Goal: Task Accomplishment & Management: Use online tool/utility

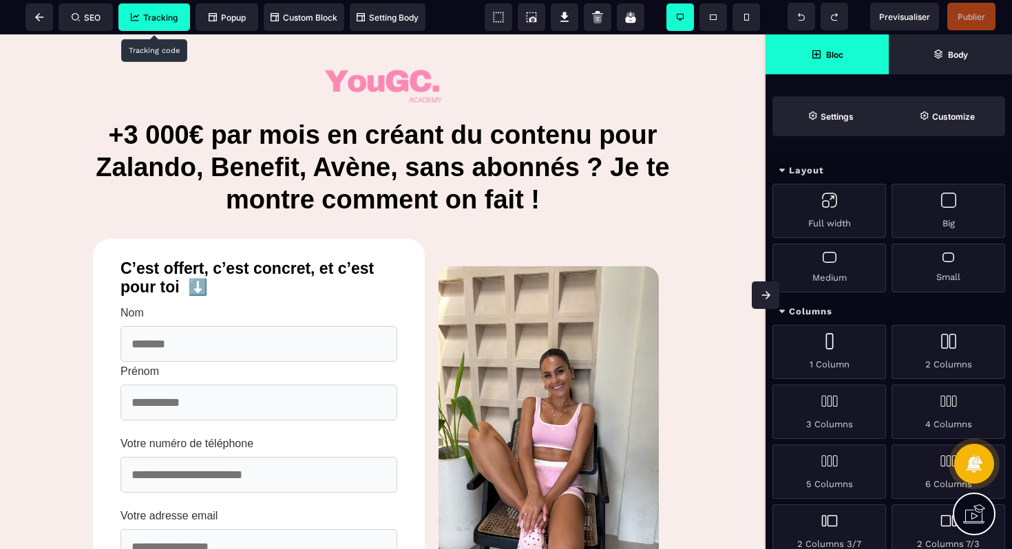
click at [131, 25] on span "Tracking" at bounding box center [154, 17] width 72 height 28
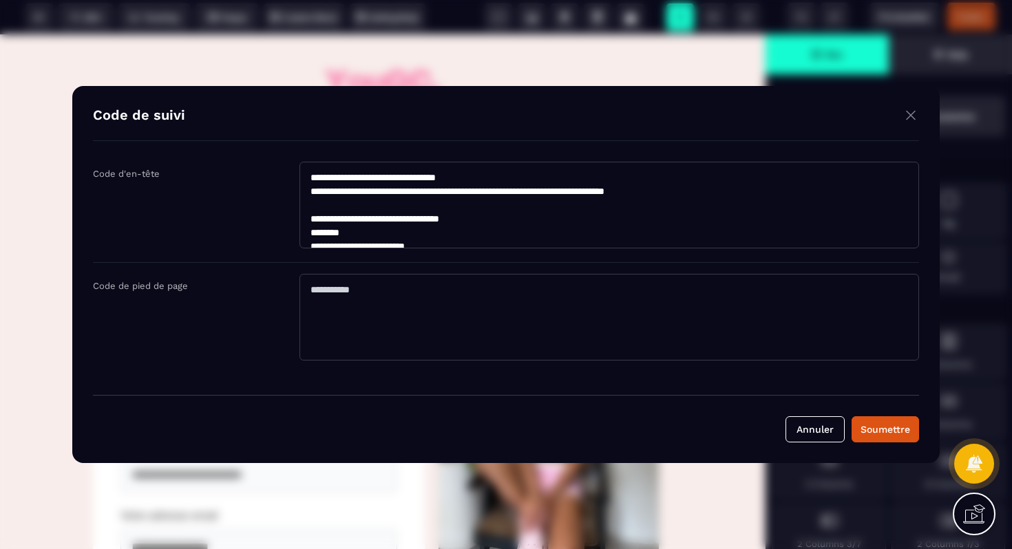
drag, startPoint x: 469, startPoint y: 206, endPoint x: 233, endPoint y: 171, distance: 238.6
click at [233, 171] on div "Code d'en-tête" at bounding box center [506, 212] width 826 height 101
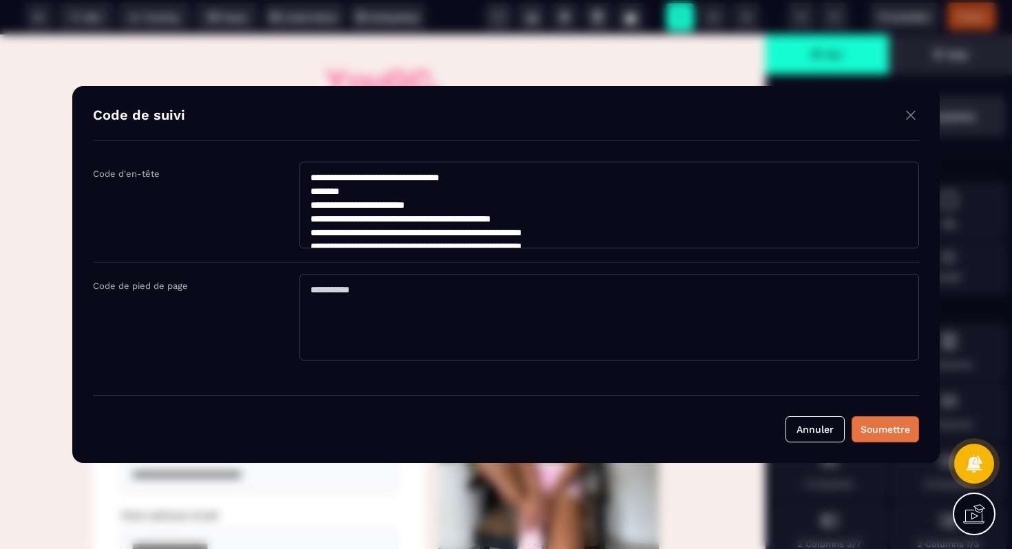
type textarea "**********"
click at [882, 422] on button "Soumettre" at bounding box center [884, 429] width 67 height 26
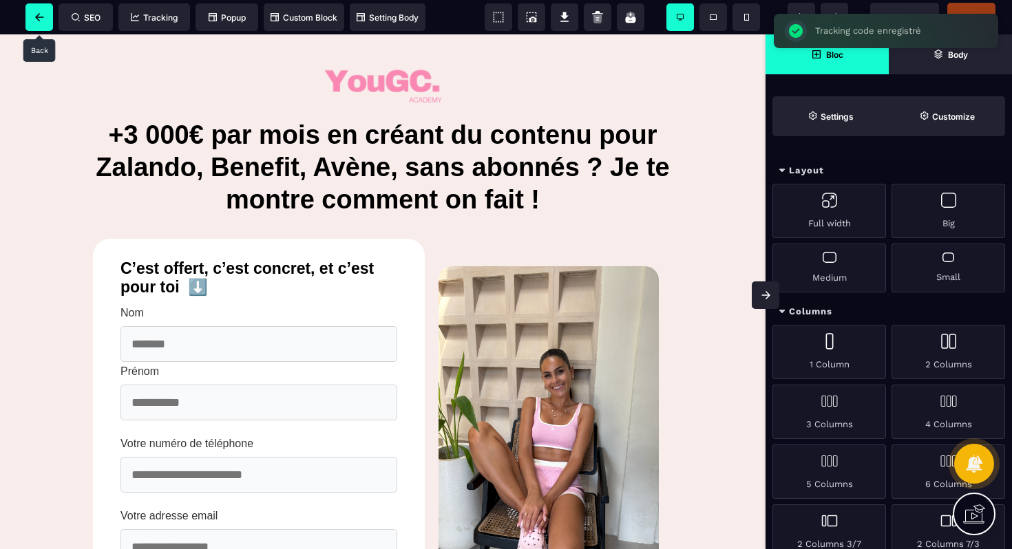
click at [35, 18] on icon at bounding box center [39, 17] width 9 height 8
